Goal: Information Seeking & Learning: Learn about a topic

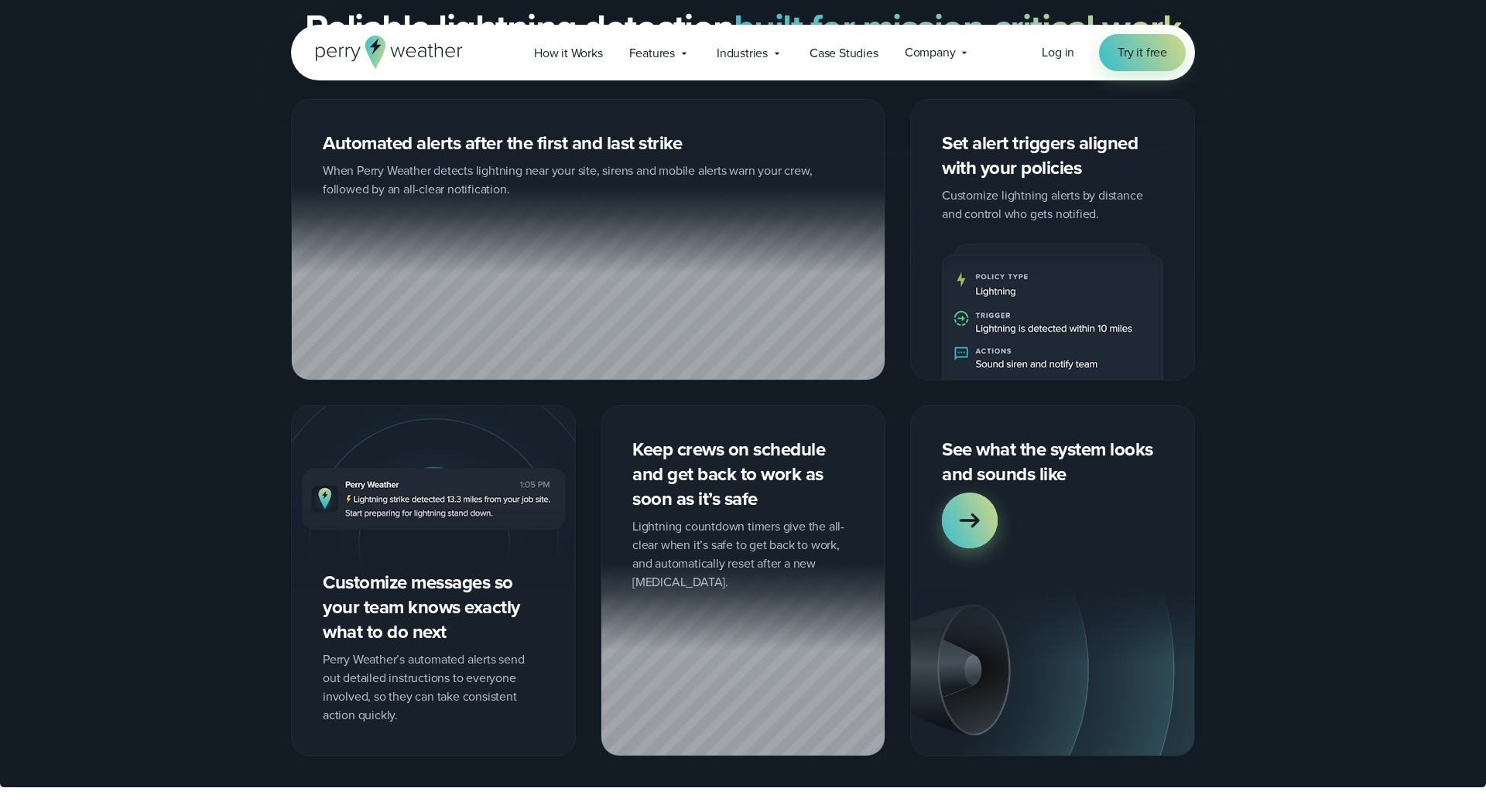
scroll to position [1475, 0]
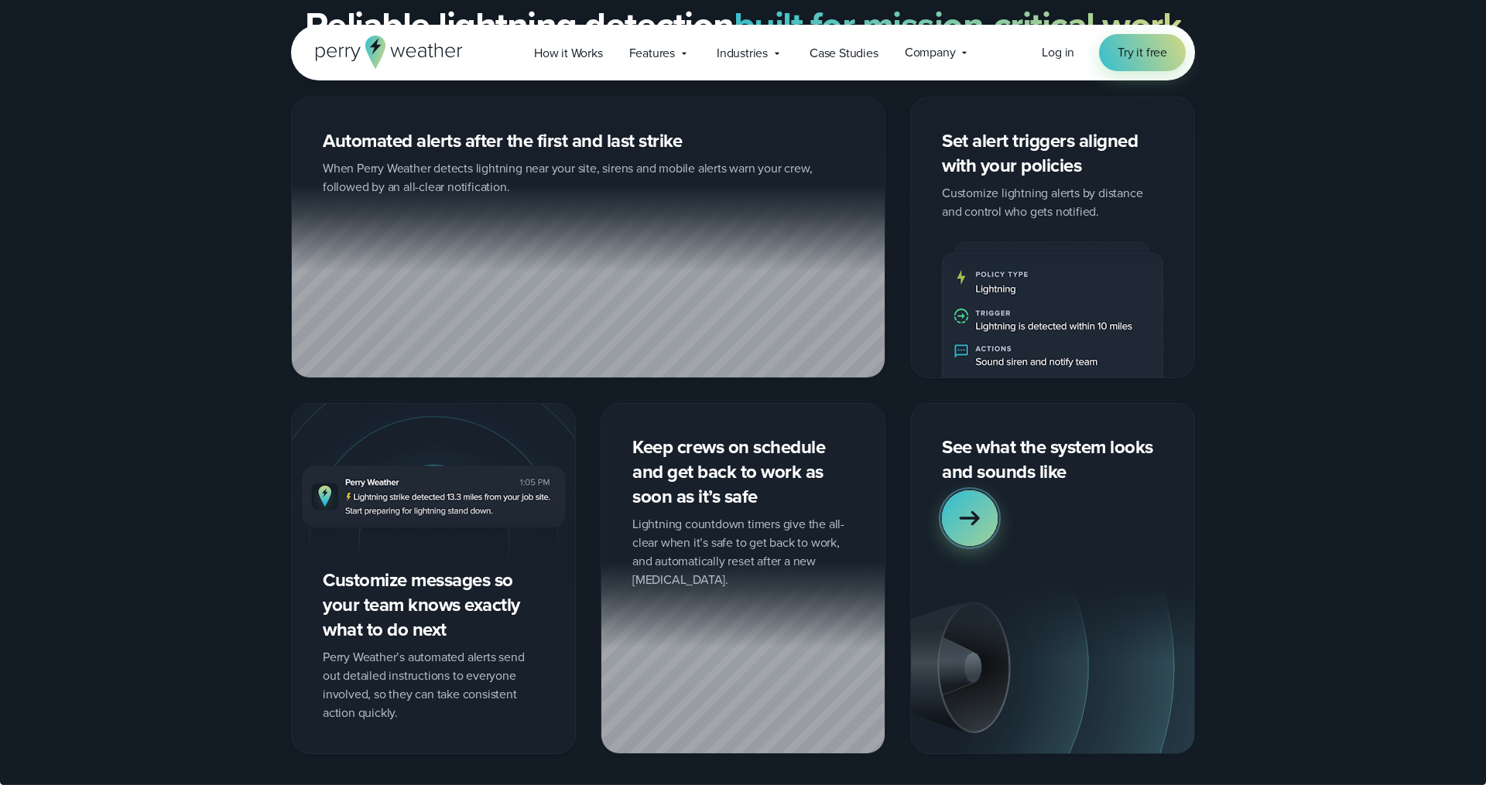
click at [969, 503] on icon at bounding box center [969, 518] width 31 height 31
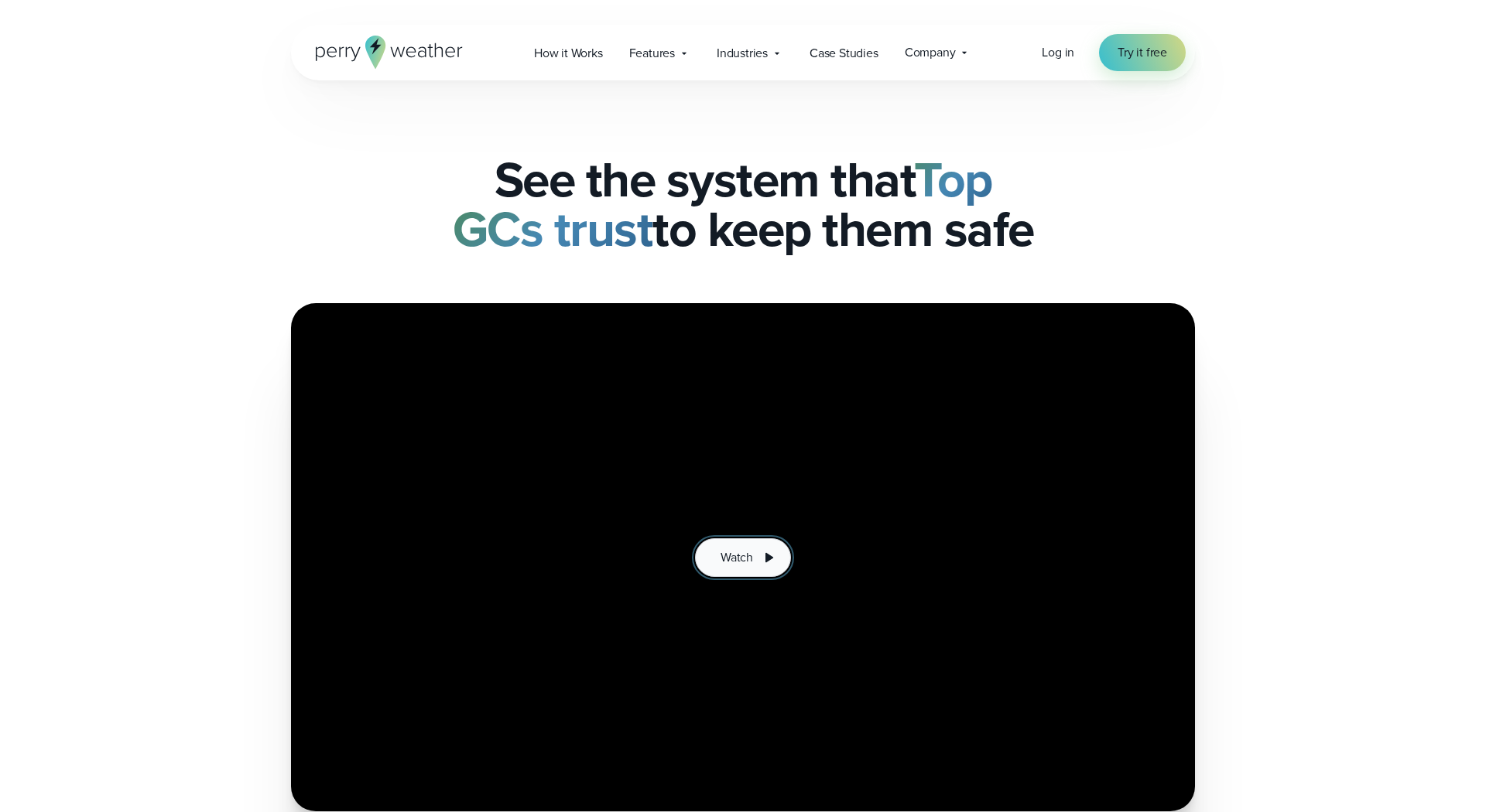
click at [760, 556] on icon at bounding box center [768, 558] width 19 height 19
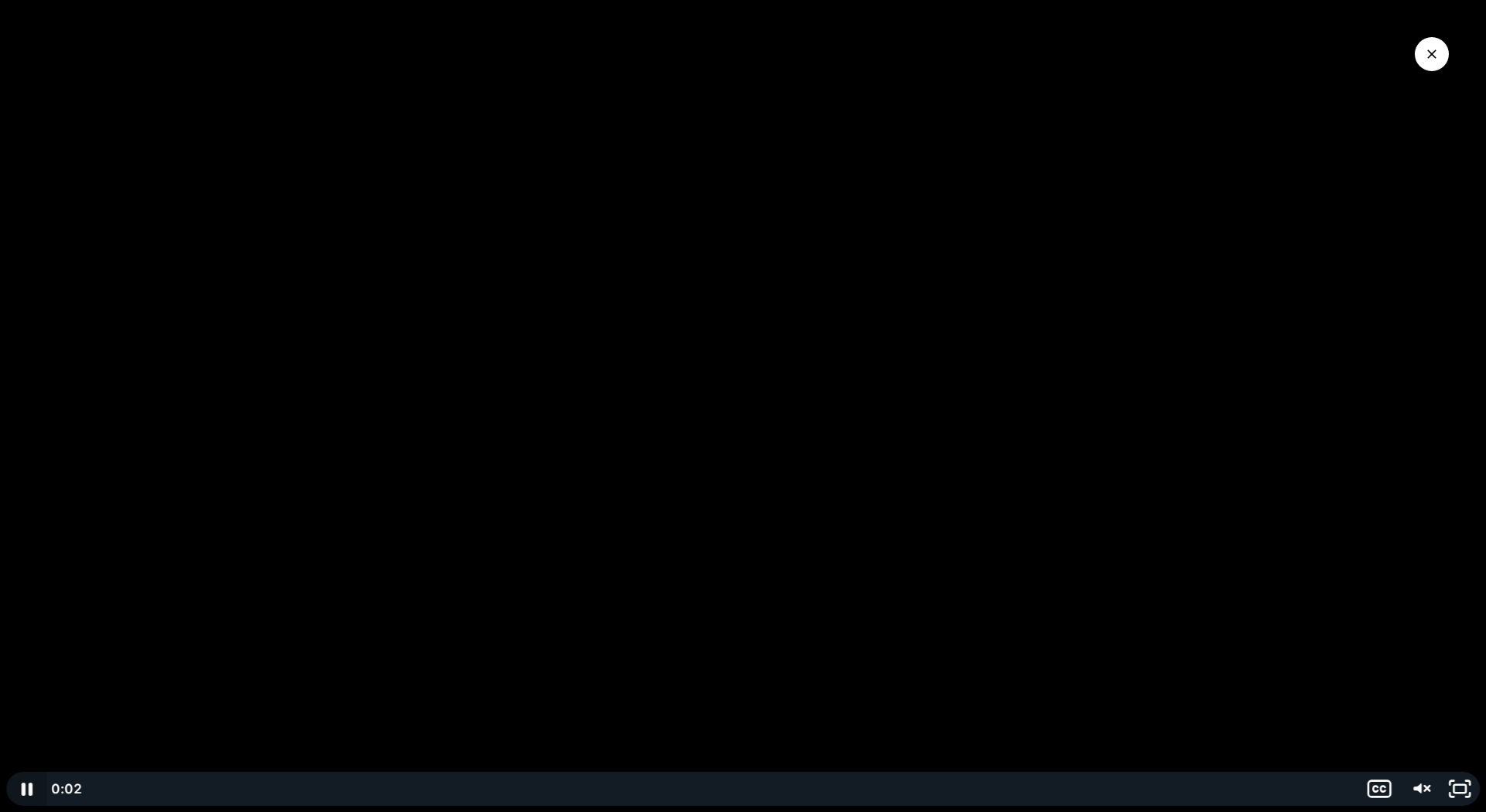
click at [26, 789] on icon "Pause" at bounding box center [27, 789] width 40 height 34
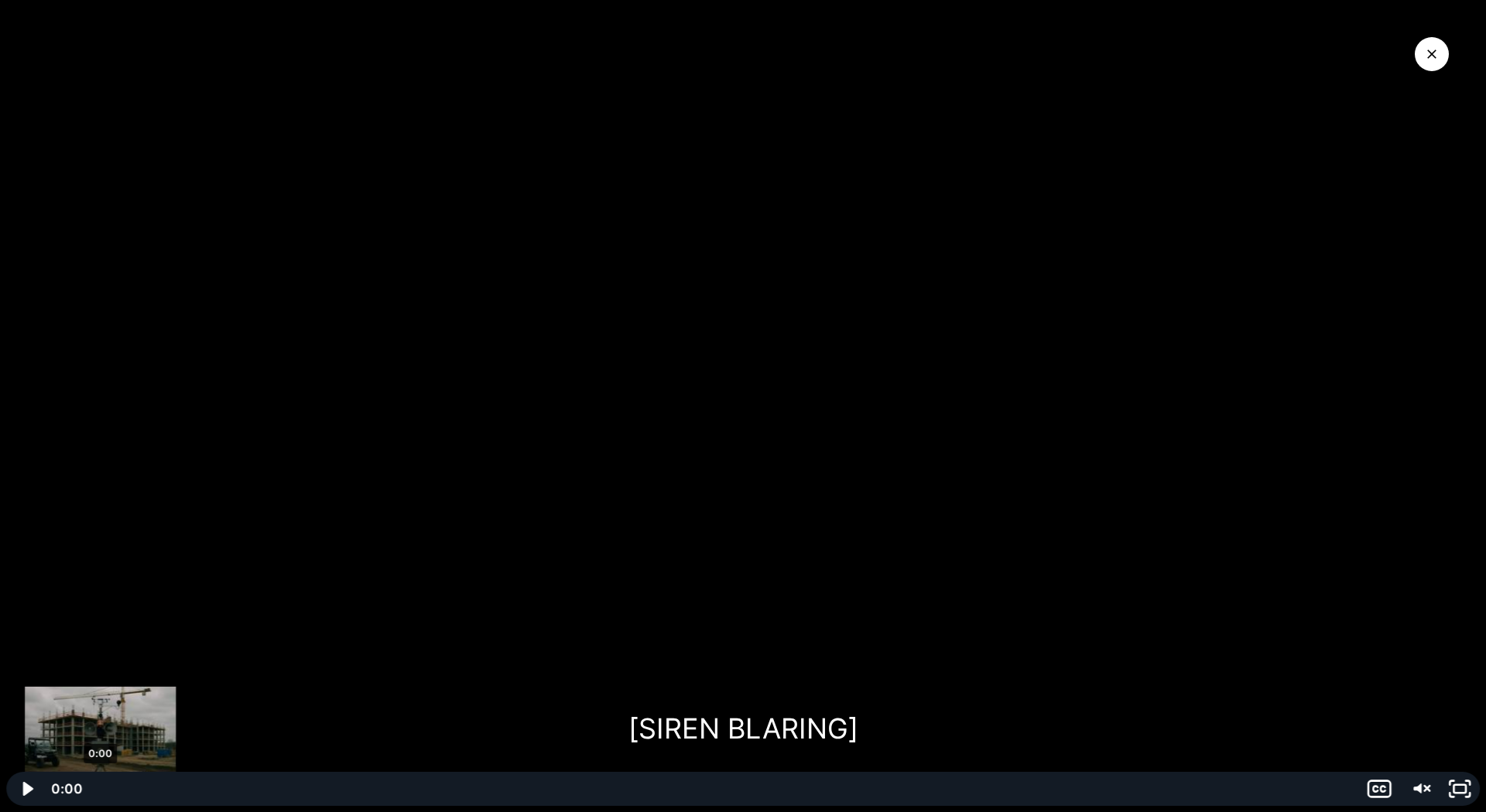
click at [101, 791] on div "0:00" at bounding box center [721, 789] width 1255 height 34
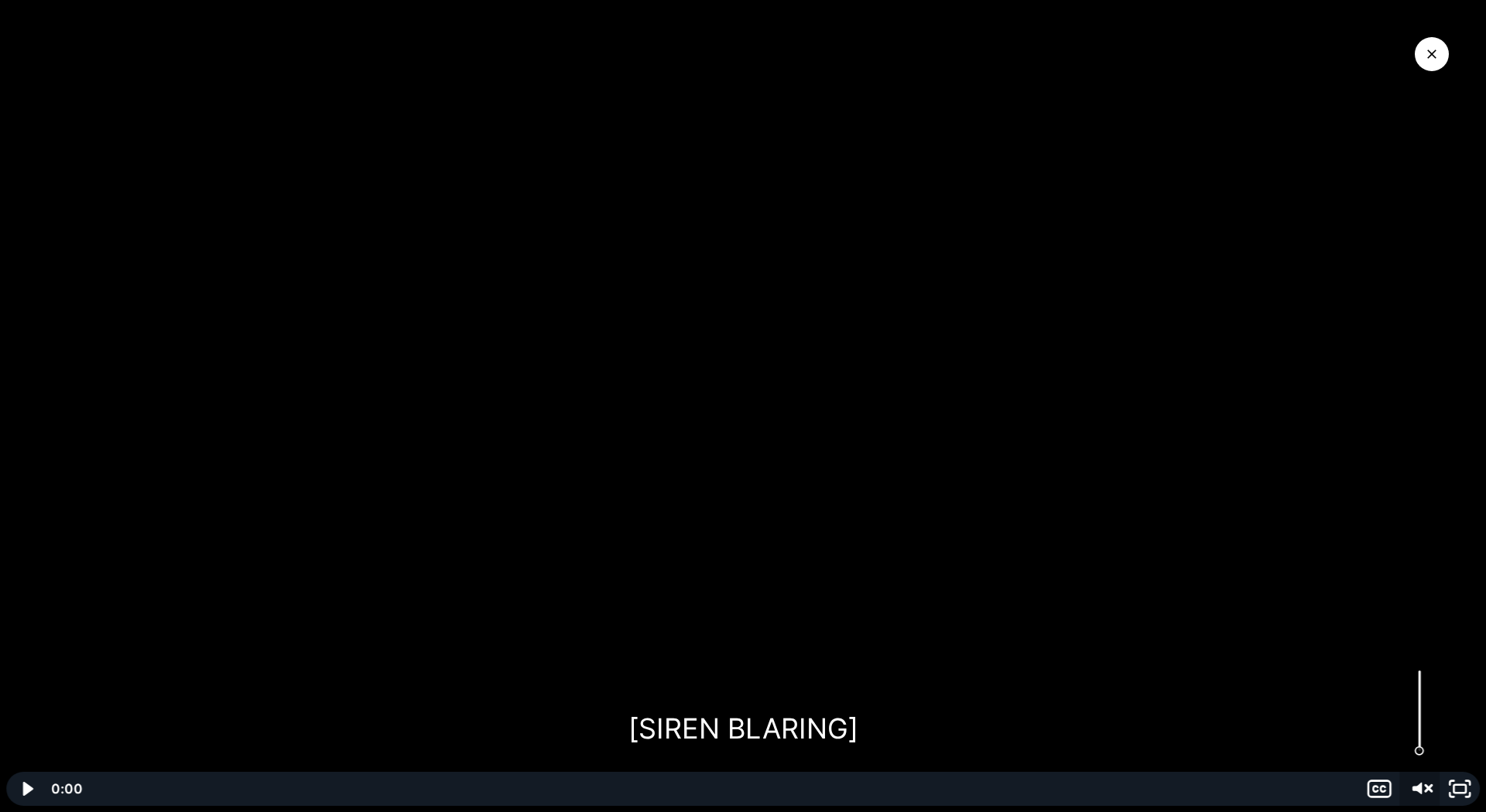
click at [1427, 785] on icon "Unmute" at bounding box center [1419, 789] width 48 height 41
click at [1419, 775] on icon "Mute" at bounding box center [1419, 789] width 48 height 41
click at [26, 792] on icon "Play Video" at bounding box center [28, 789] width 10 height 14
click at [31, 800] on icon "Pause" at bounding box center [27, 789] width 40 height 34
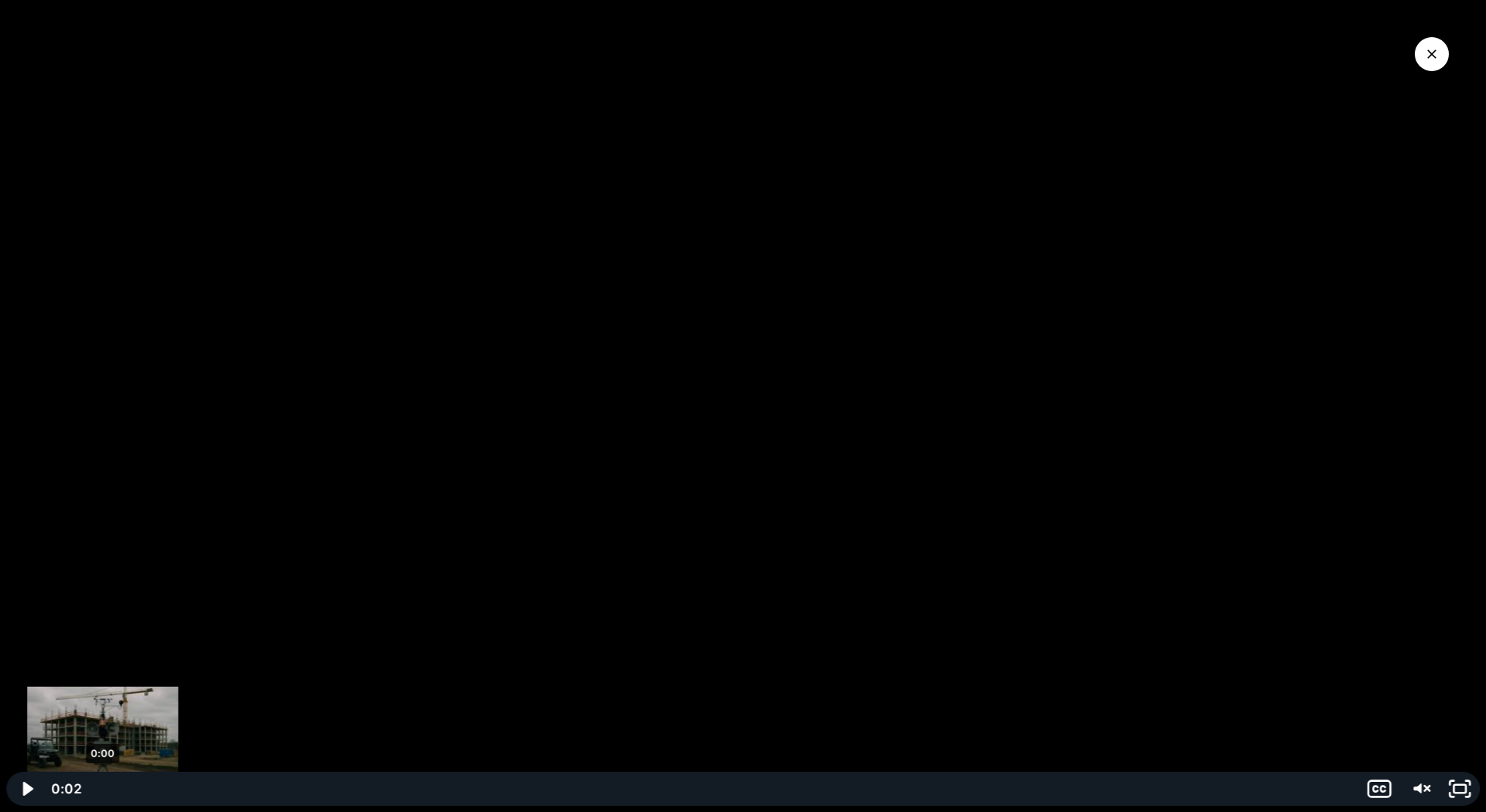
click at [103, 794] on div "0:00" at bounding box center [721, 789] width 1255 height 34
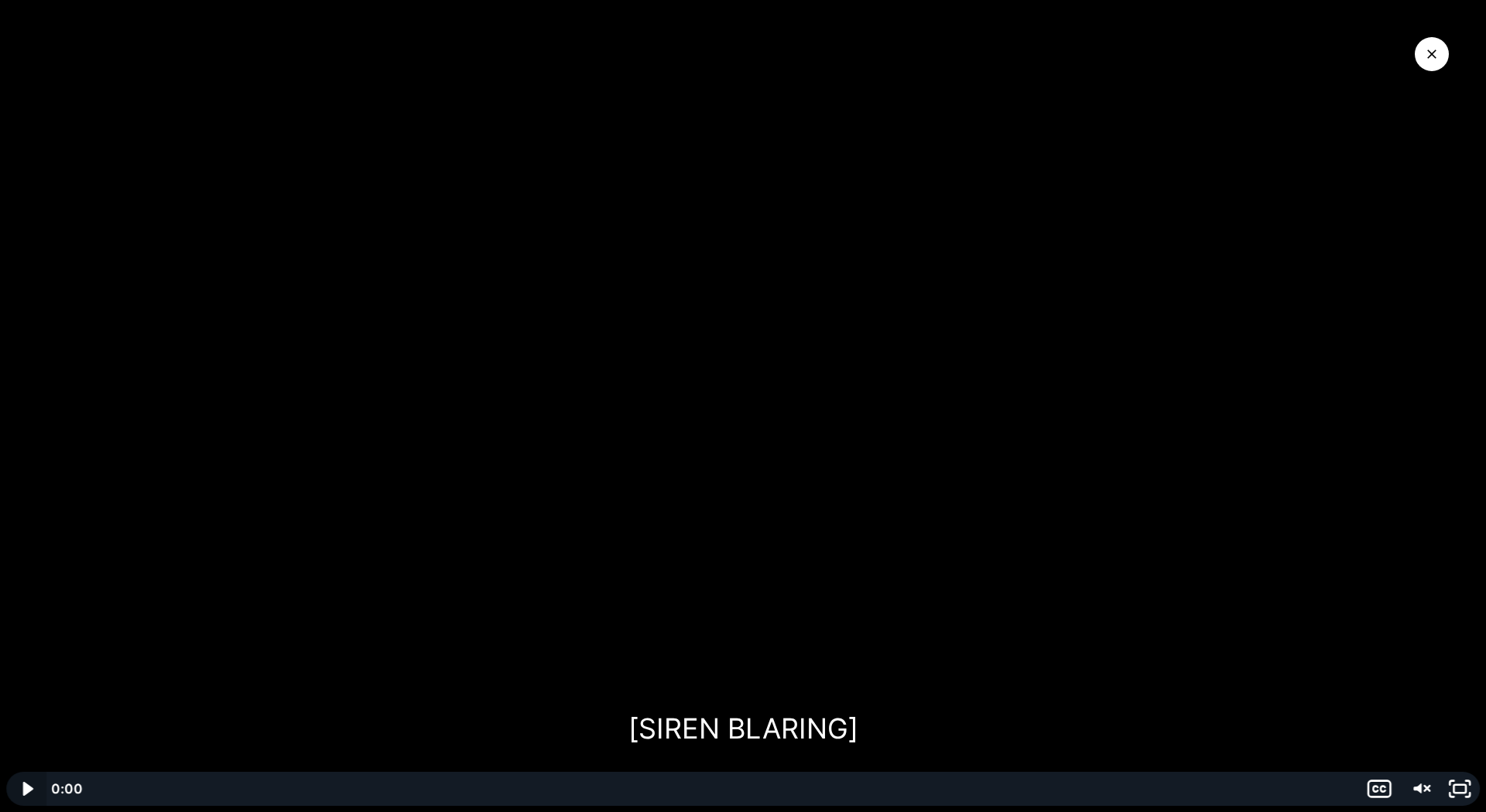
click at [26, 788] on icon "Play Video" at bounding box center [28, 789] width 10 height 14
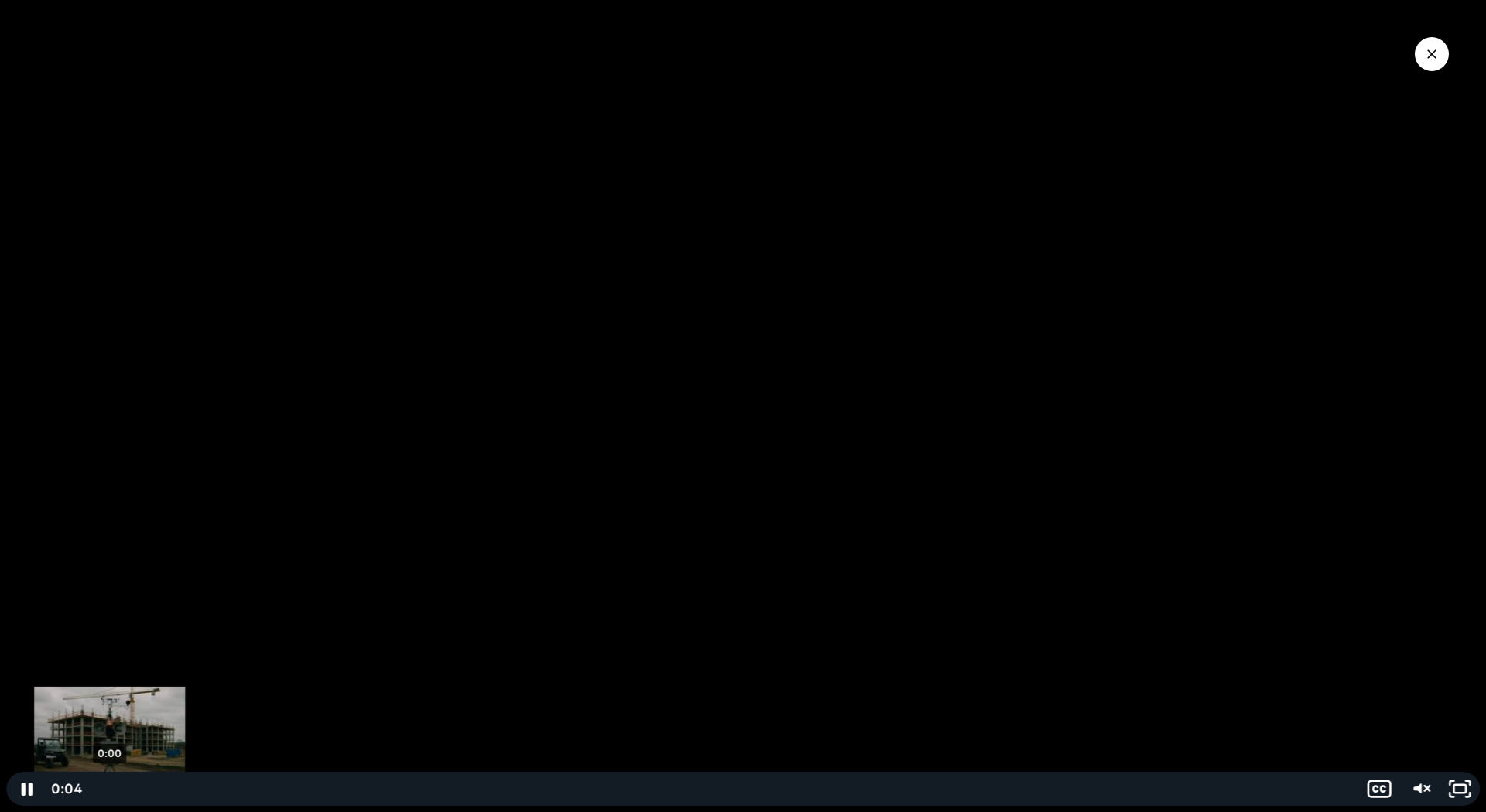
click at [109, 793] on div "0:00" at bounding box center [721, 789] width 1255 height 34
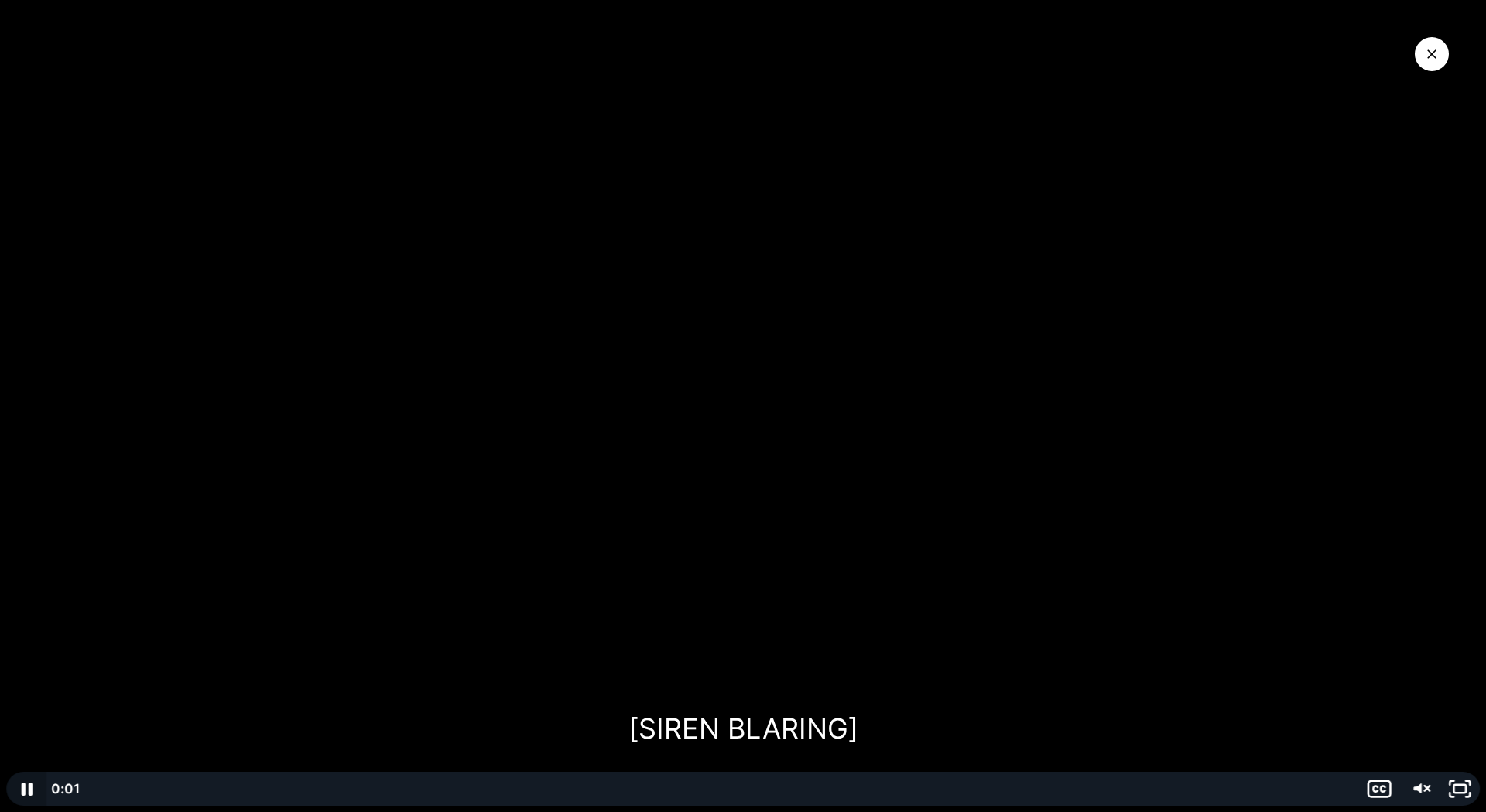
click at [32, 787] on icon "Pause" at bounding box center [27, 789] width 40 height 34
click at [101, 792] on div "0:00" at bounding box center [721, 789] width 1255 height 34
click at [28, 793] on icon "Play Video" at bounding box center [28, 789] width 40 height 34
click at [28, 793] on icon "Pause" at bounding box center [26, 789] width 48 height 41
click at [1424, 790] on icon "Unmute" at bounding box center [1419, 789] width 40 height 34
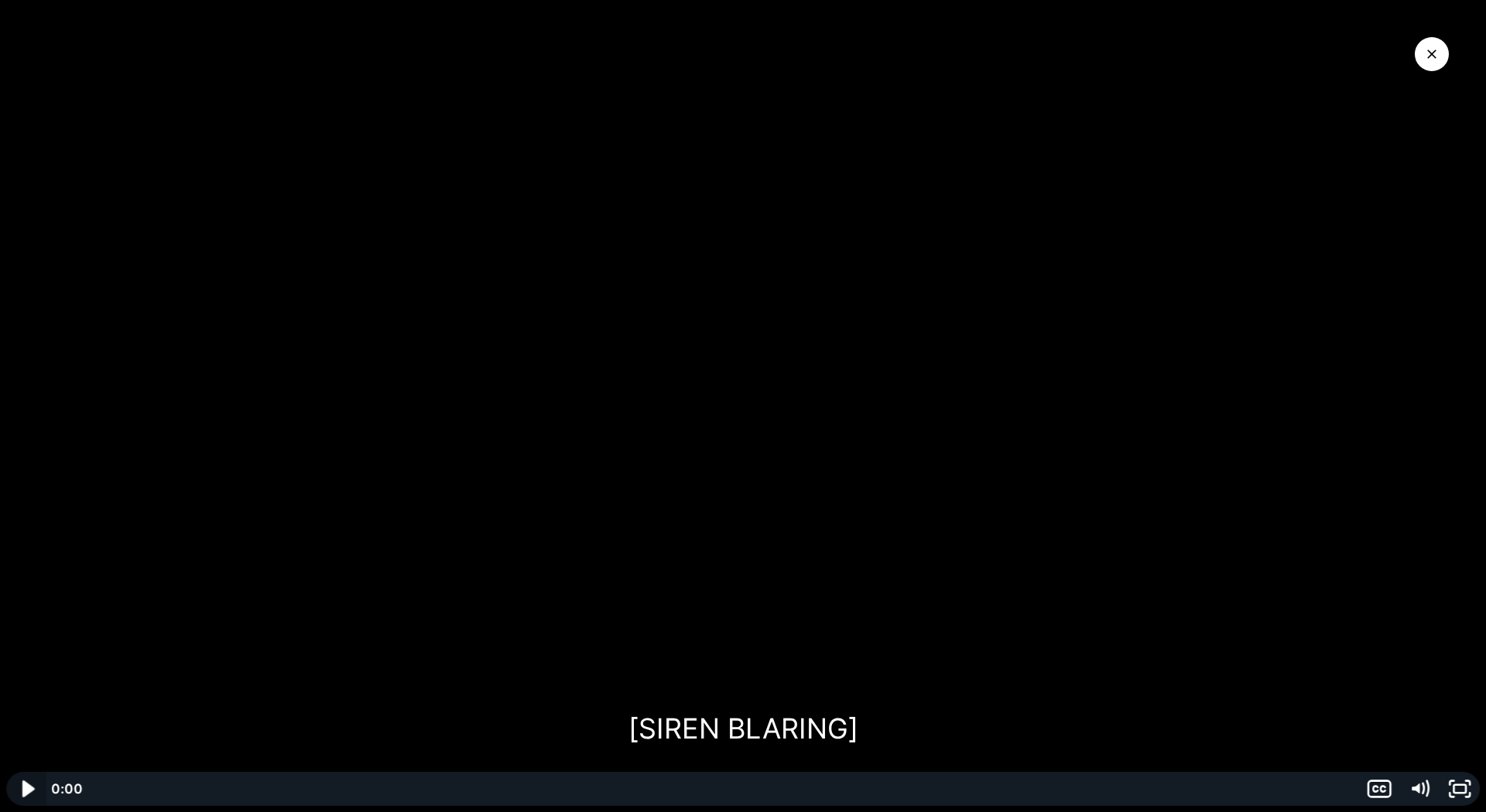
click at [29, 791] on icon "Play Video" at bounding box center [28, 789] width 12 height 17
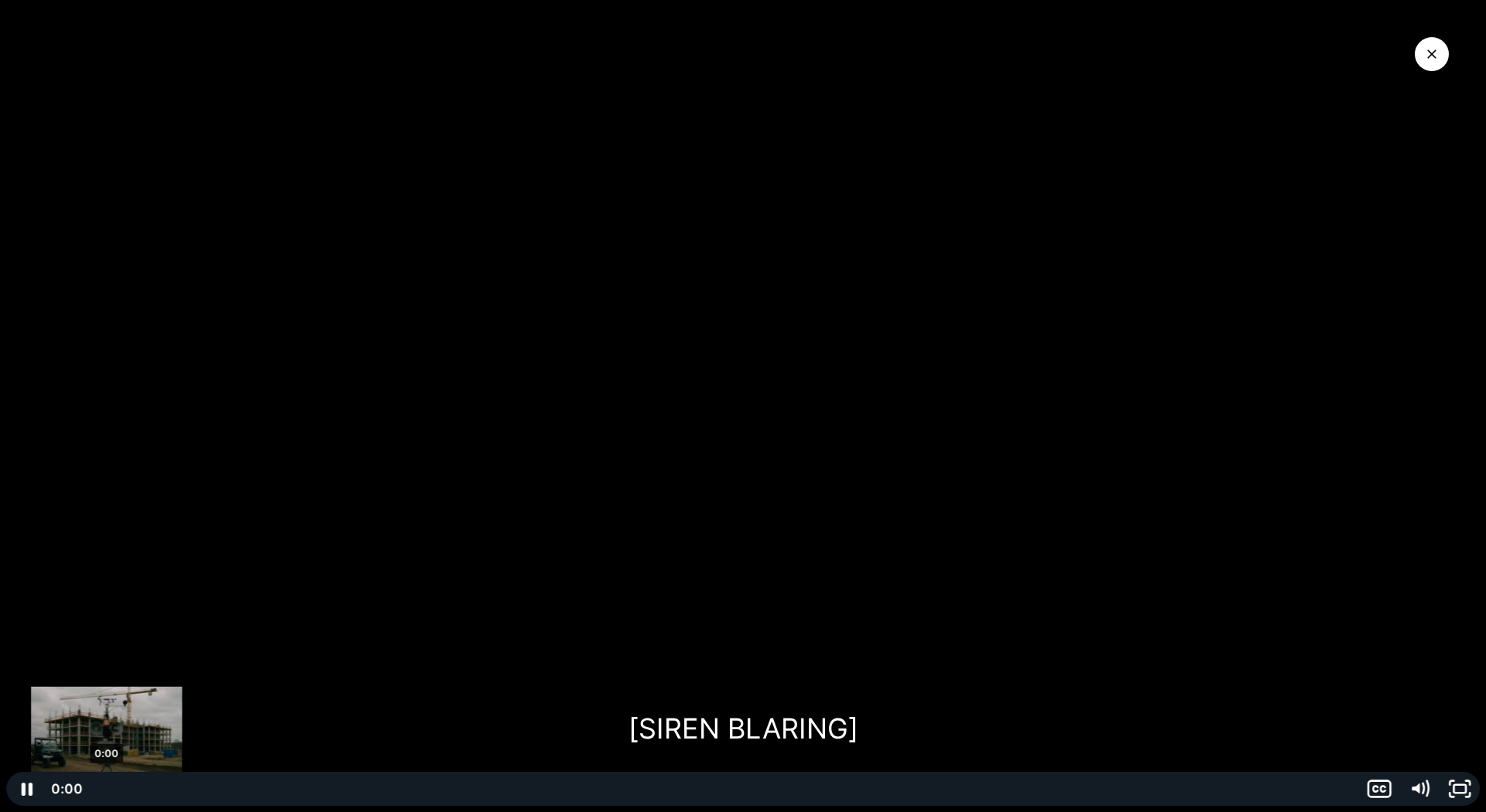
click at [107, 789] on div "0:00" at bounding box center [721, 789] width 1255 height 34
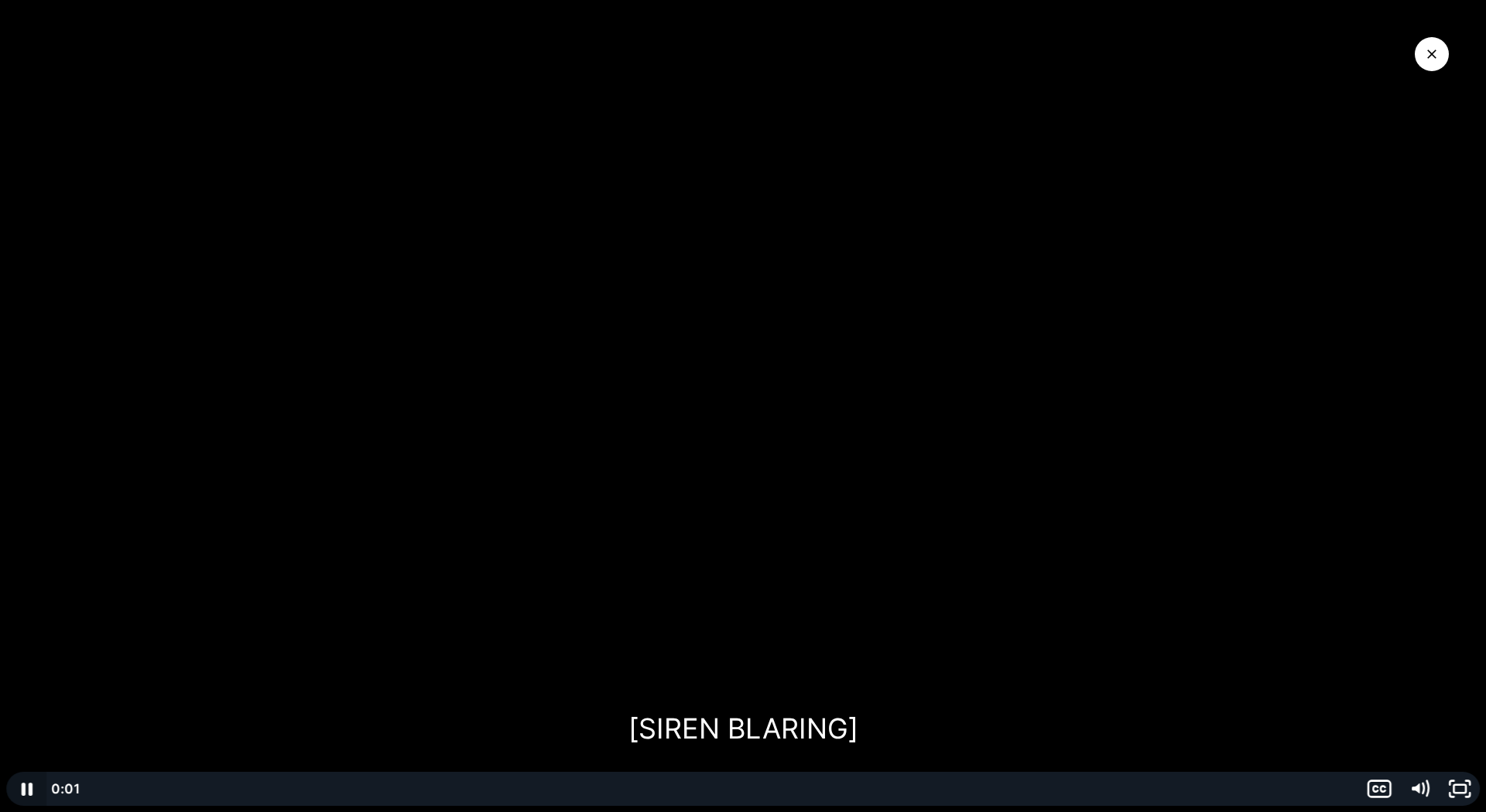
click at [32, 799] on icon "Pause" at bounding box center [27, 789] width 40 height 34
click at [96, 791] on div "0:00" at bounding box center [721, 789] width 1255 height 34
